Goal: Find specific fact: Find specific fact

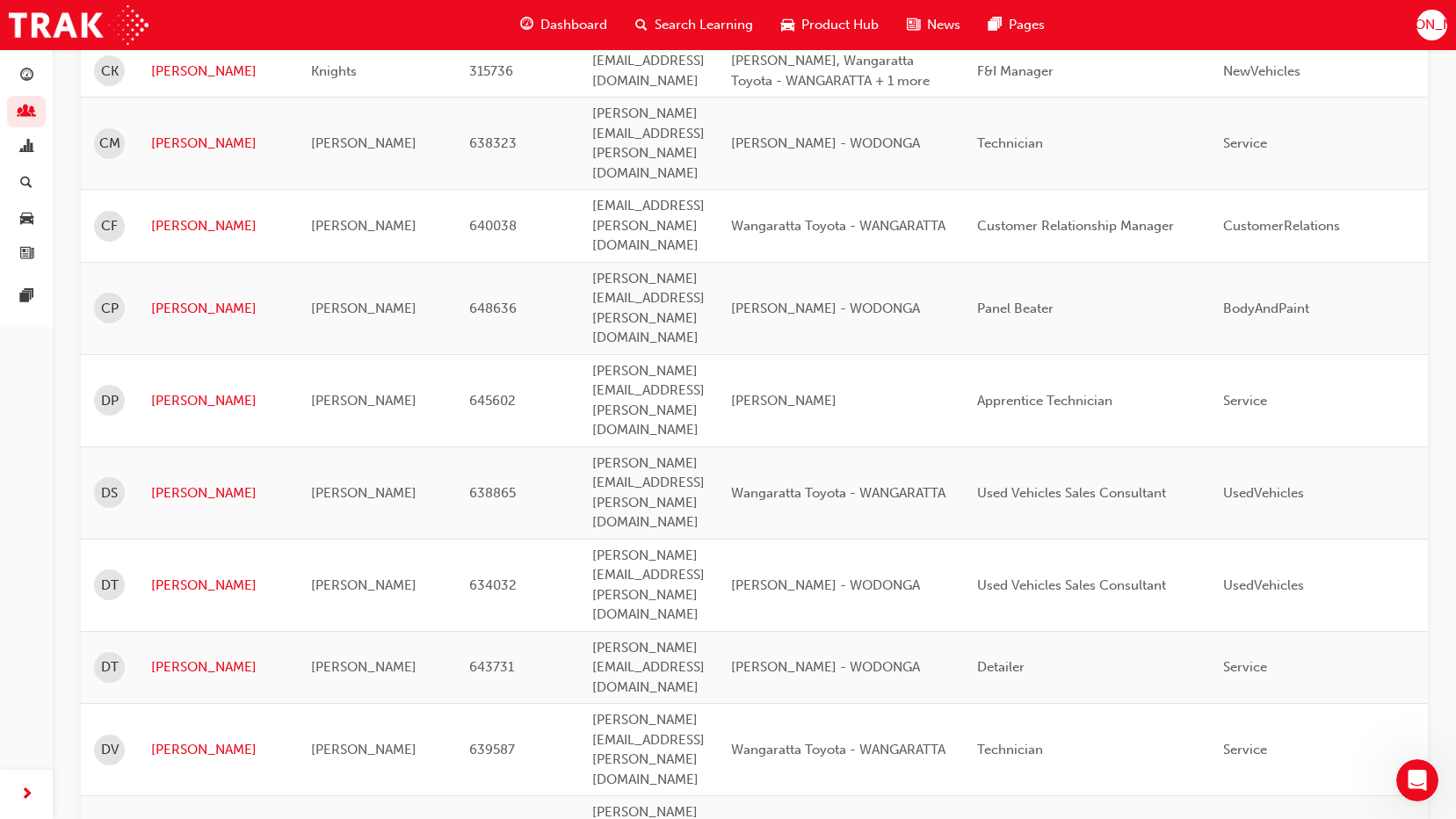
scroll to position [2252, 0]
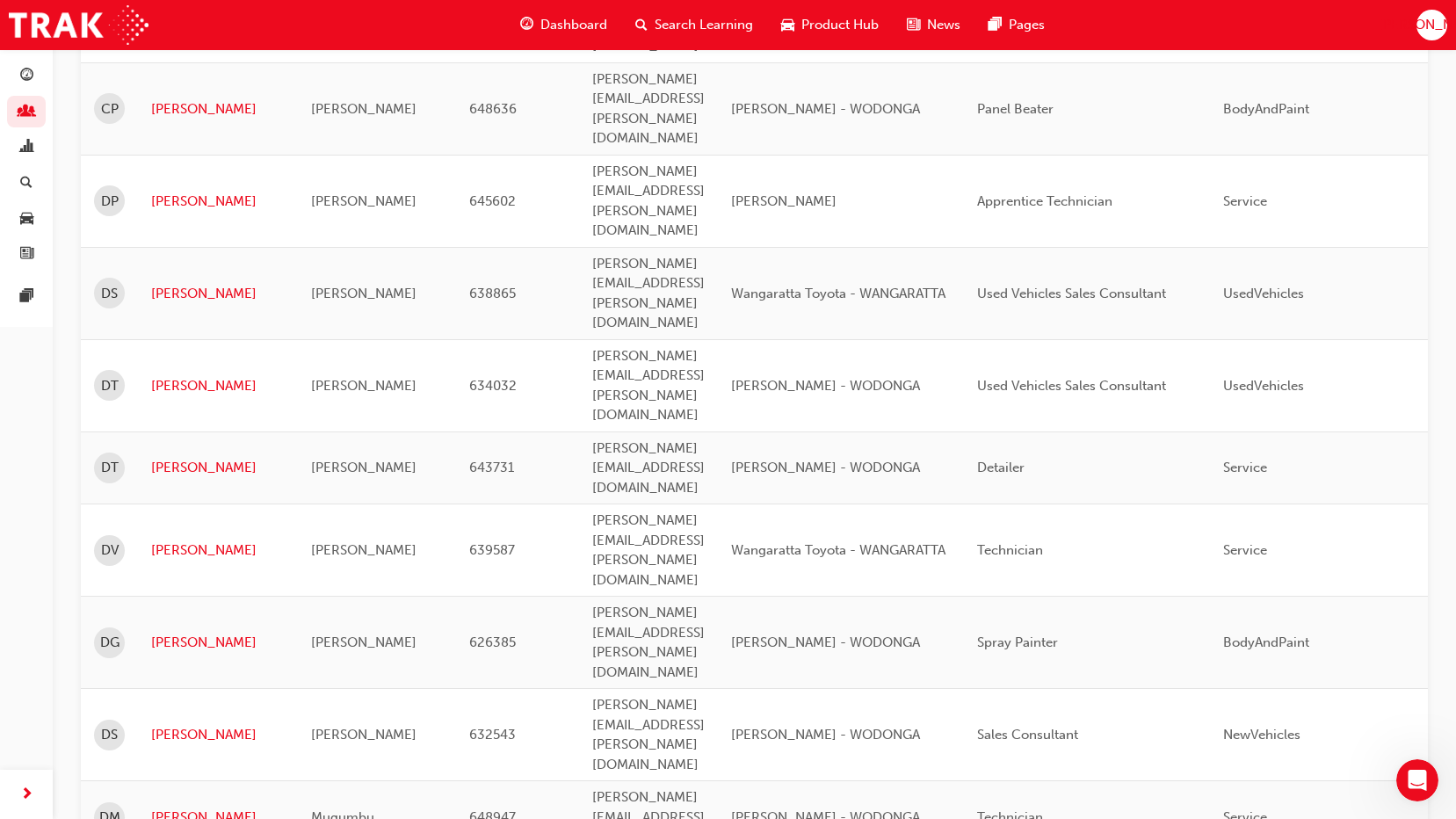
drag, startPoint x: 161, startPoint y: 576, endPoint x: 175, endPoint y: 563, distance: 19.1
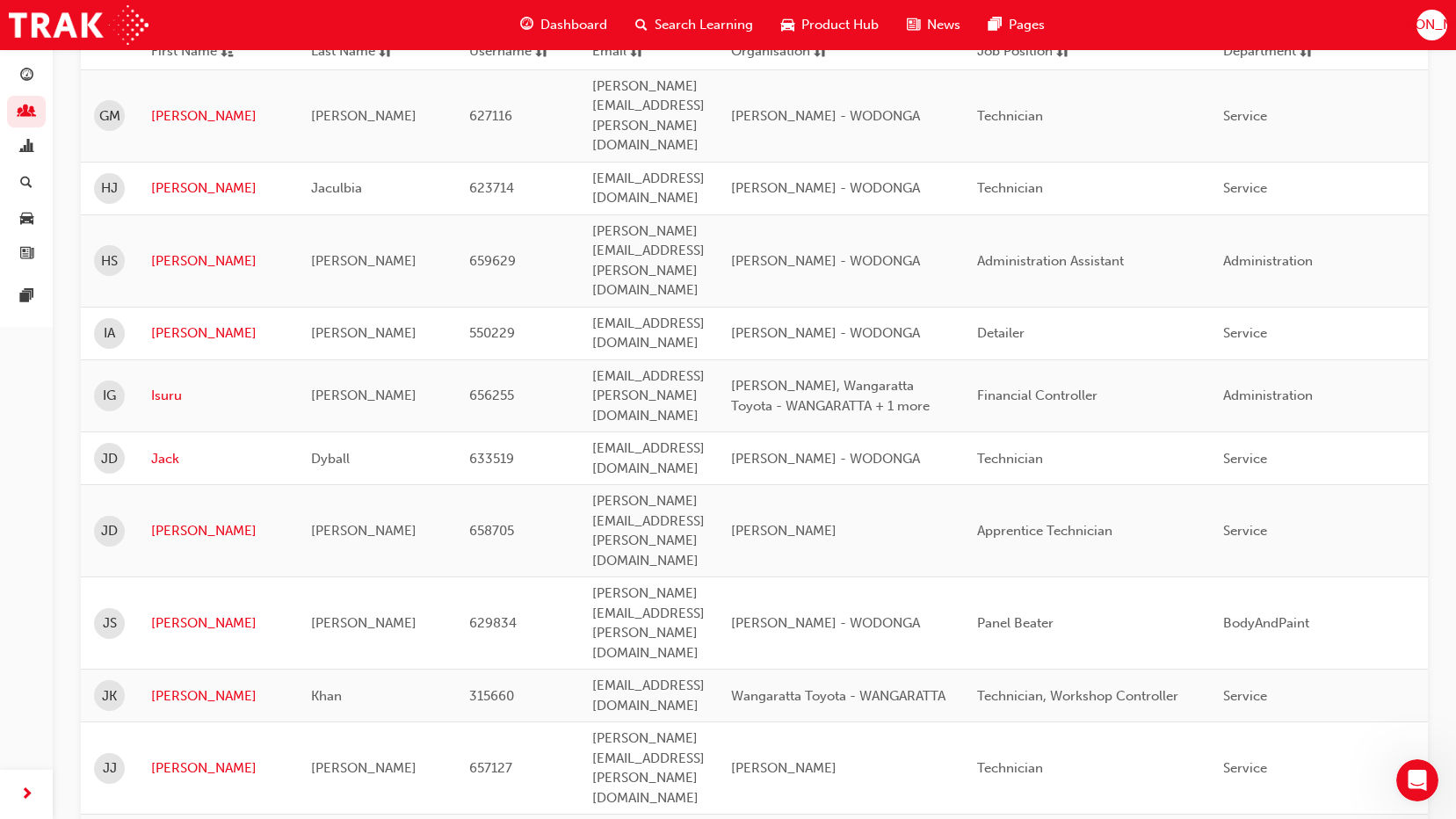
scroll to position [0, 0]
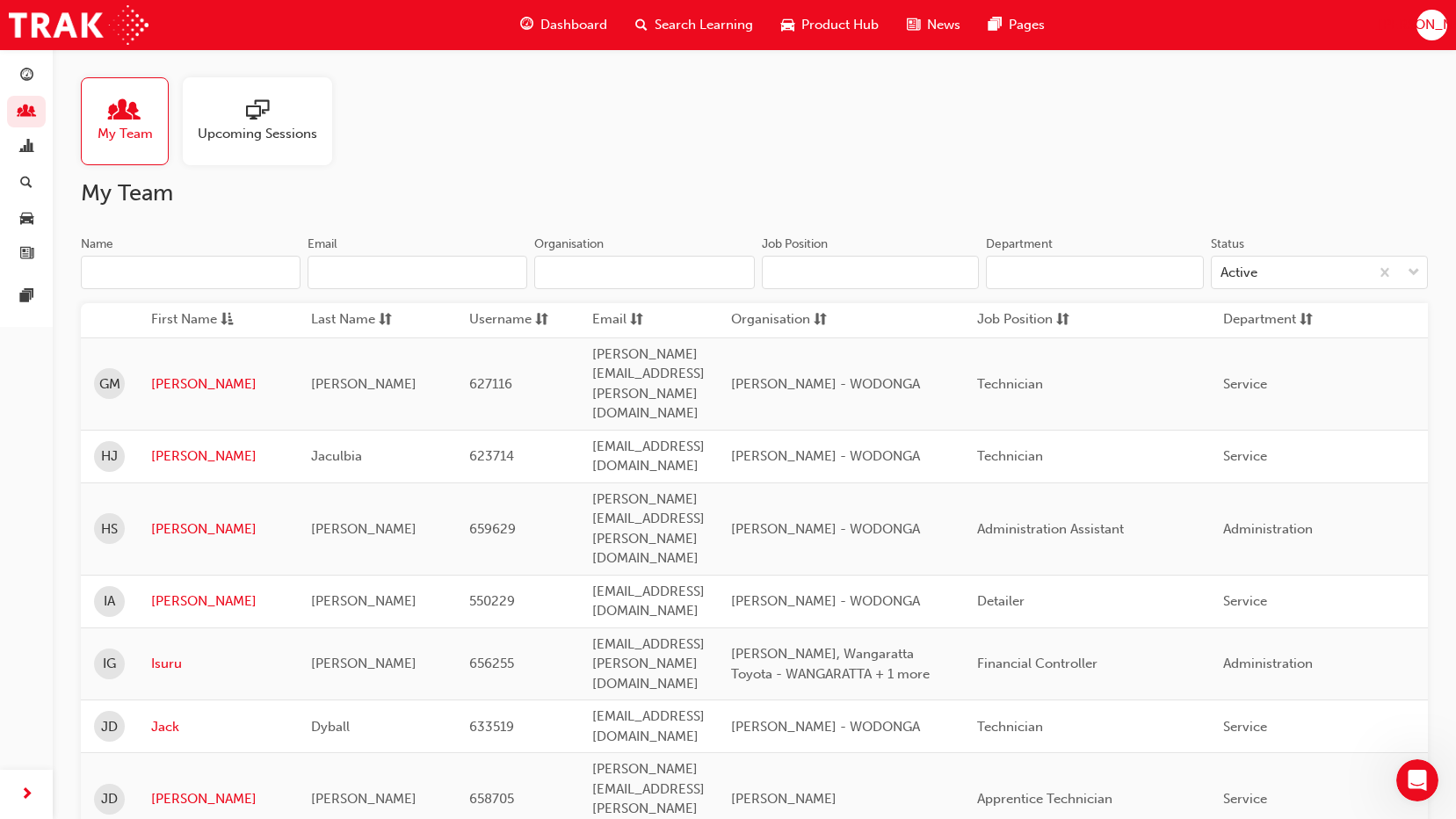
click at [1431, 15] on span "[PERSON_NAME]" at bounding box center [1431, 25] width 106 height 20
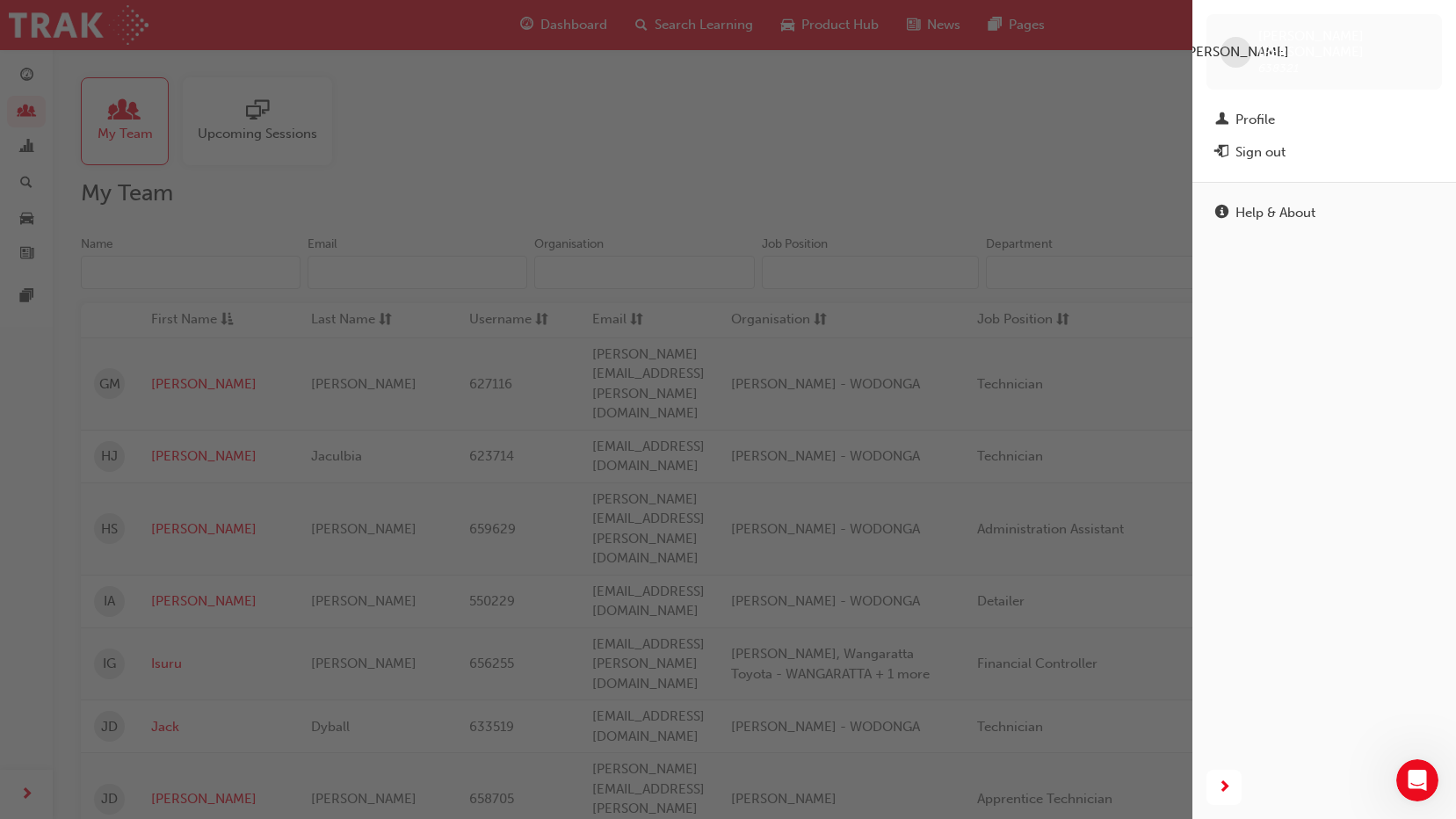
drag, startPoint x: 1244, startPoint y: 52, endPoint x: 1232, endPoint y: 43, distance: 15.0
click at [1242, 51] on span "[PERSON_NAME]" at bounding box center [1236, 52] width 106 height 20
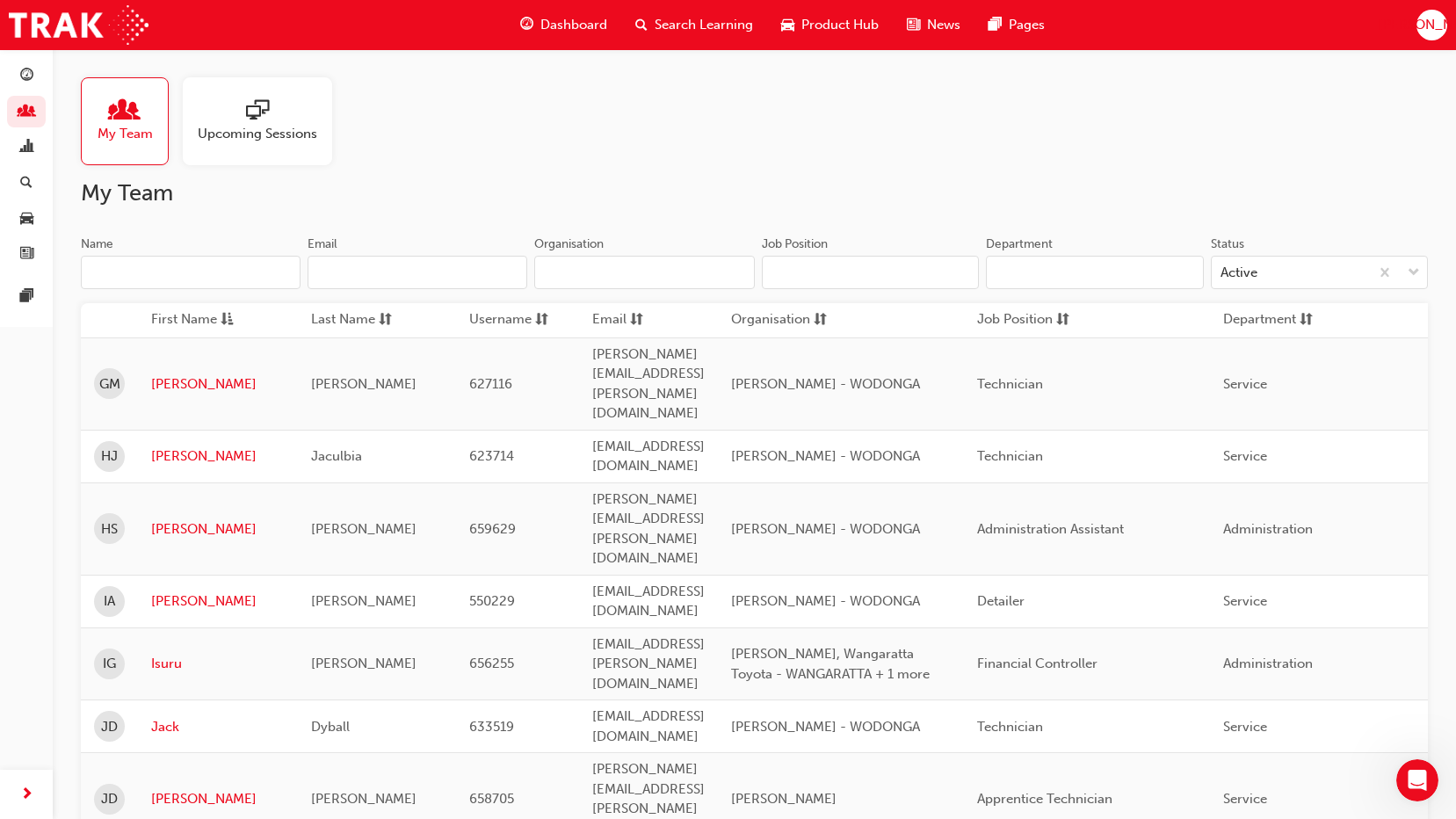
click at [1406, 16] on div "Dashboard Search Learning Product Hub News Pages JO" at bounding box center [728, 24] width 1456 height 50
click at [1424, 24] on span "[PERSON_NAME]" at bounding box center [1431, 25] width 106 height 20
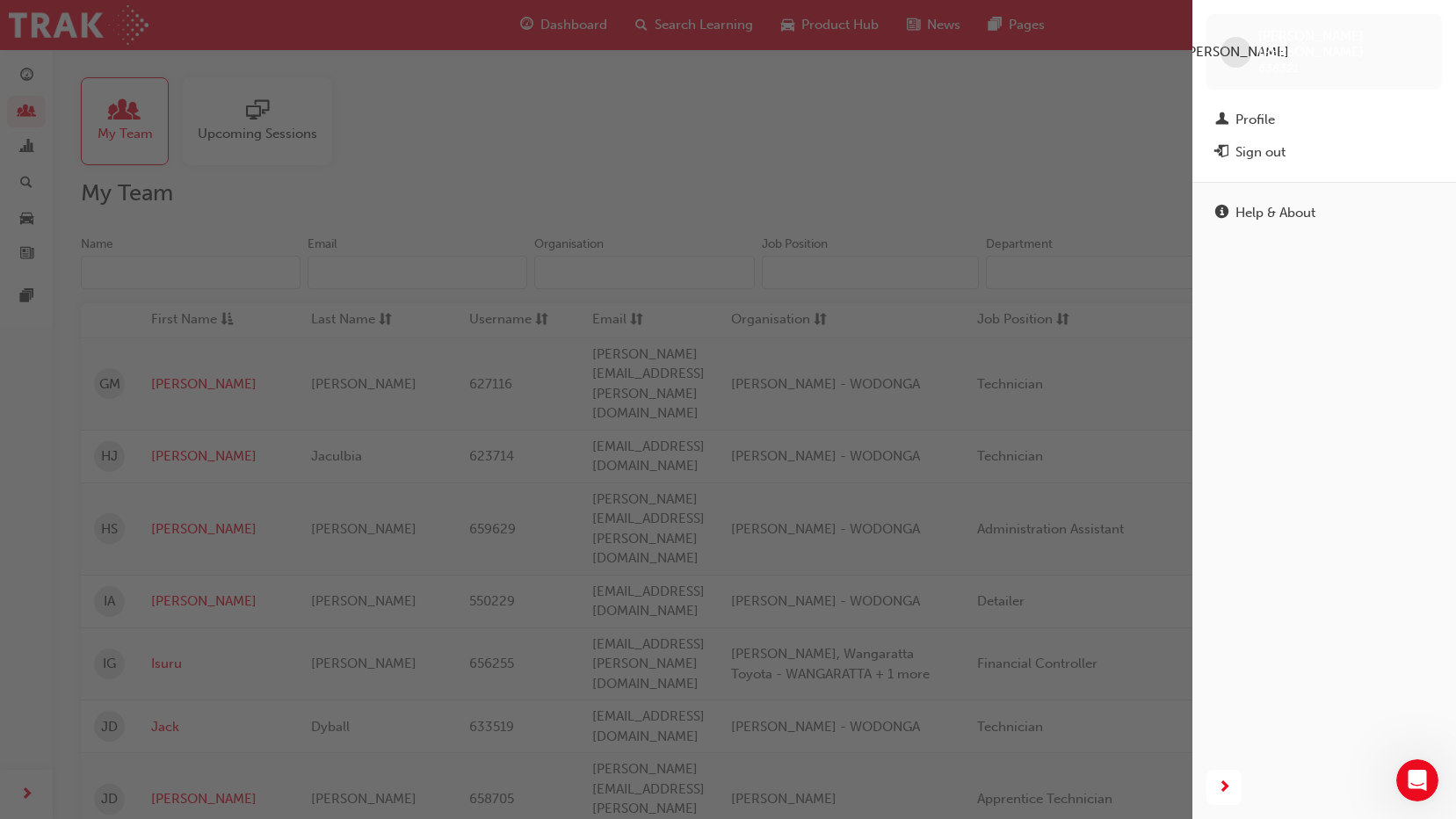
click at [894, 161] on div "button" at bounding box center [596, 409] width 1193 height 819
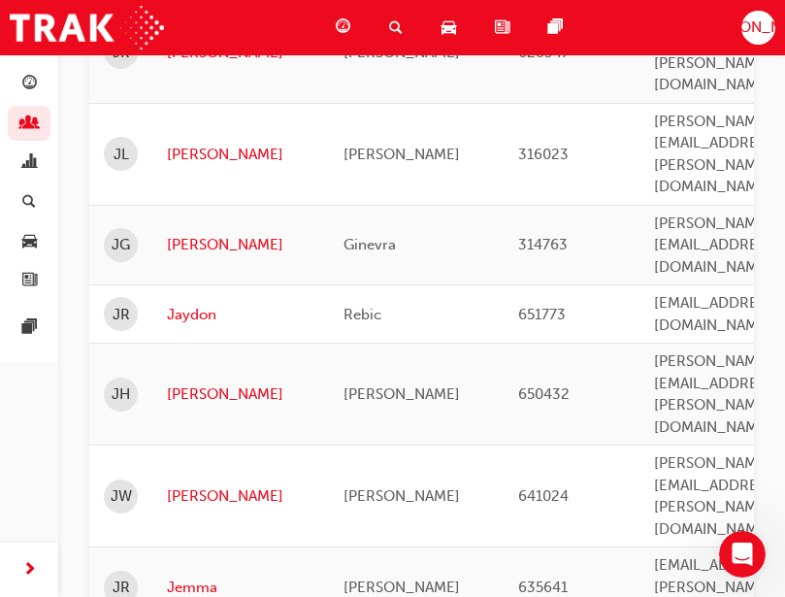
scroll to position [1435, 0]
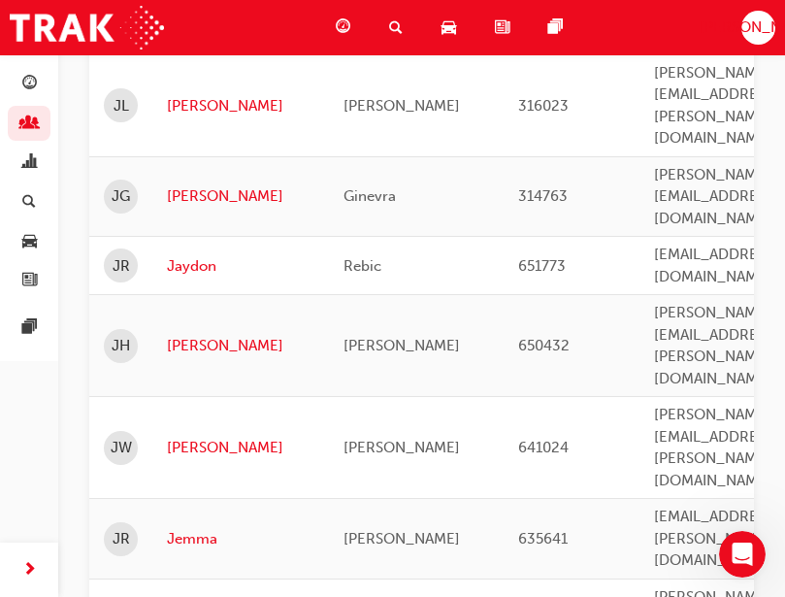
drag, startPoint x: 533, startPoint y: 445, endPoint x: 478, endPoint y: 446, distance: 55.4
copy span "638321"
